Goal: Information Seeking & Learning: Learn about a topic

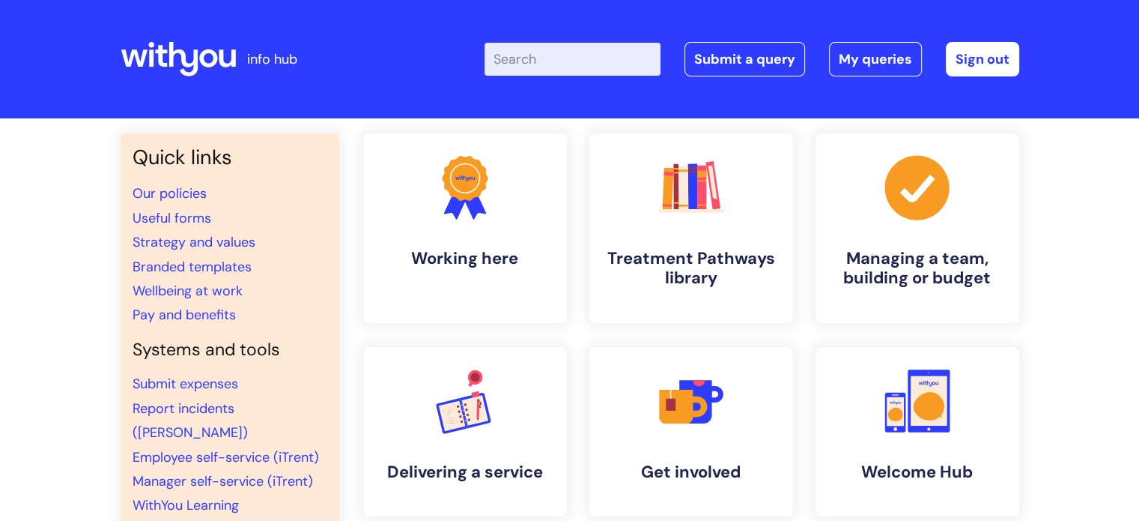
click at [552, 58] on input "Enter your search term here..." at bounding box center [573, 59] width 176 height 33
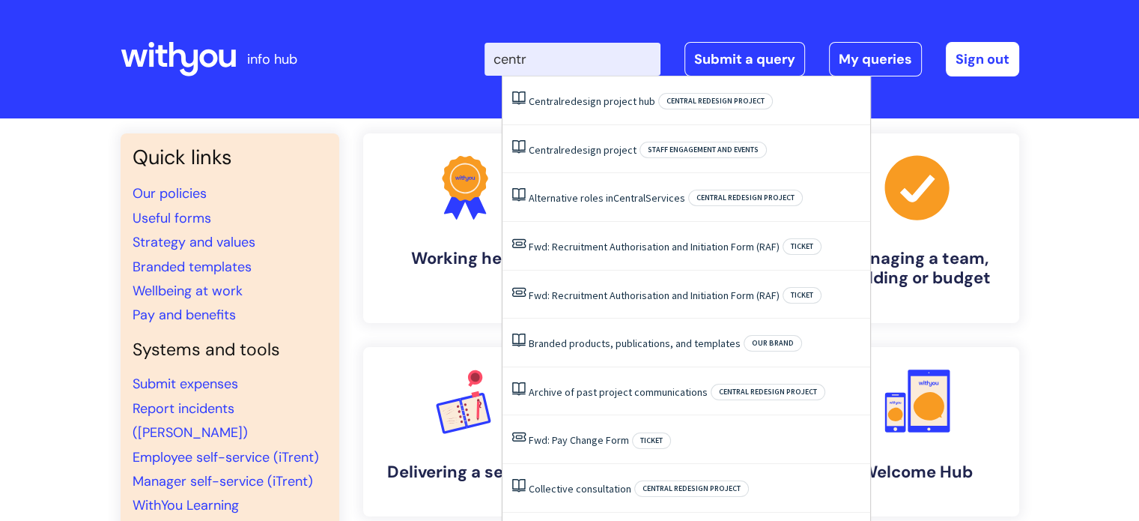
type input "centra"
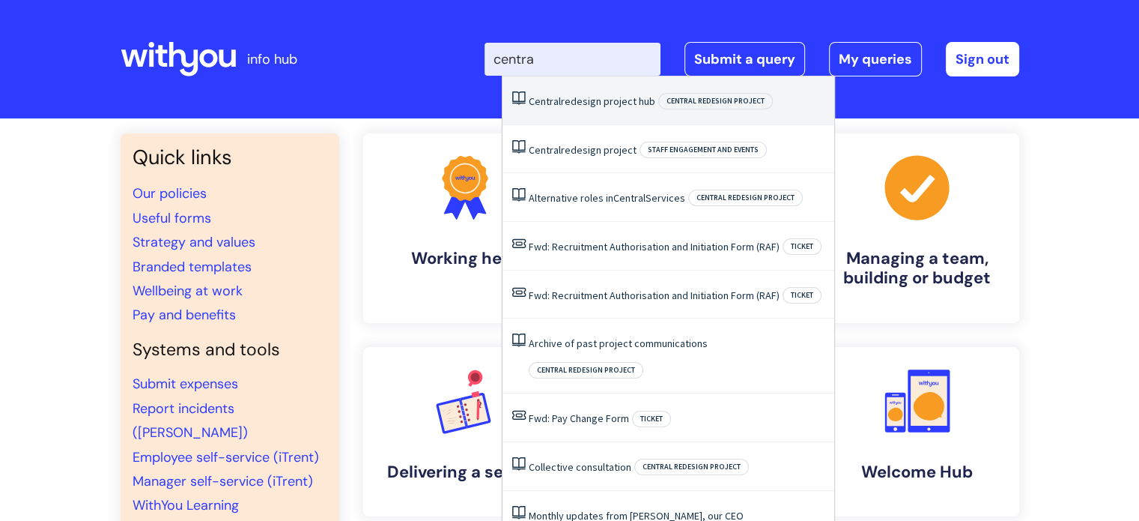
click at [586, 117] on li "Central redesign project hub Central redesign project" at bounding box center [669, 100] width 332 height 49
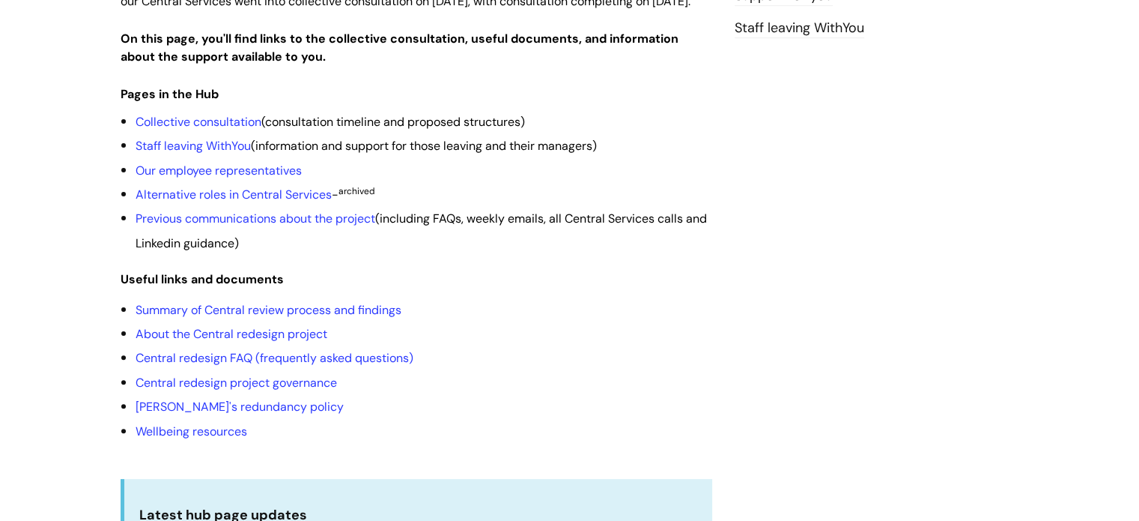
scroll to position [369, 0]
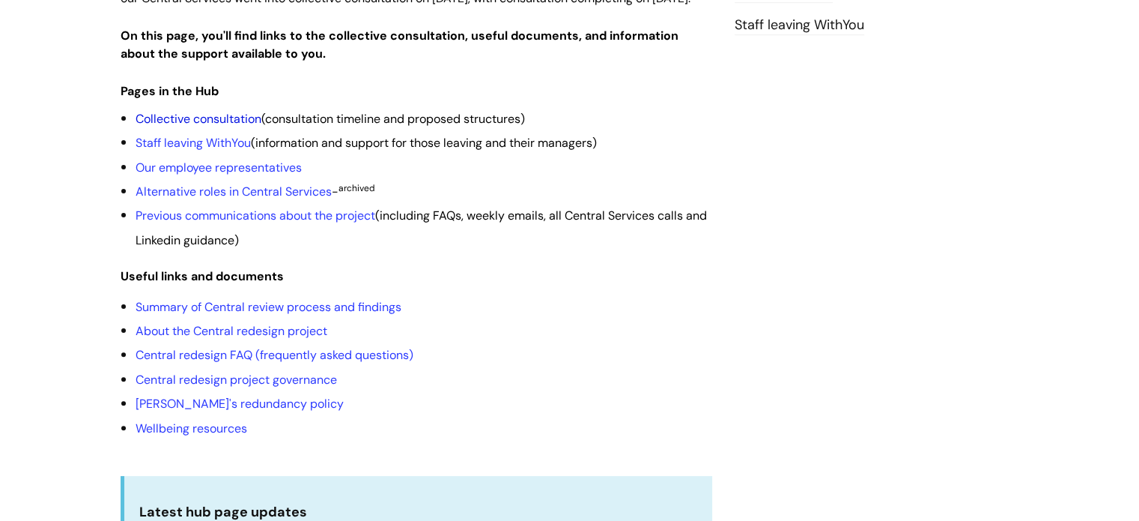
click at [210, 127] on link "Collective consultation" at bounding box center [199, 119] width 126 height 16
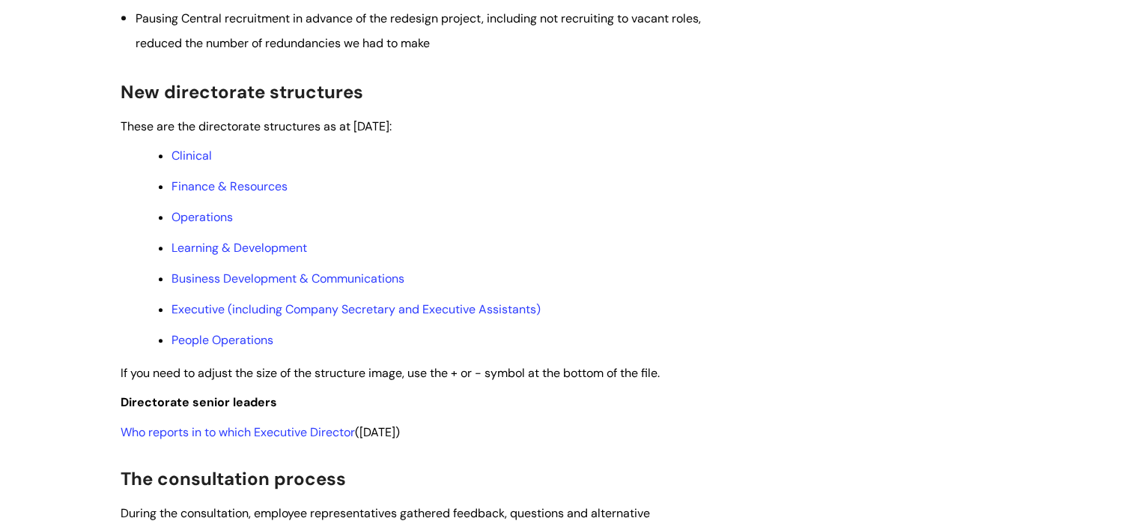
scroll to position [740, 0]
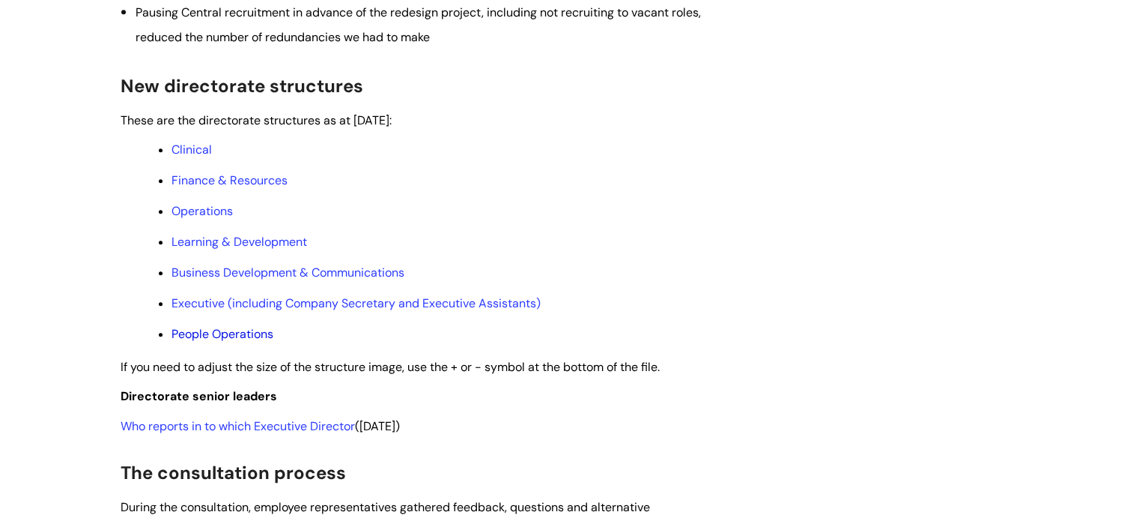
click at [216, 342] on link "People Operations" at bounding box center [223, 334] width 102 height 16
